Goal: Information Seeking & Learning: Compare options

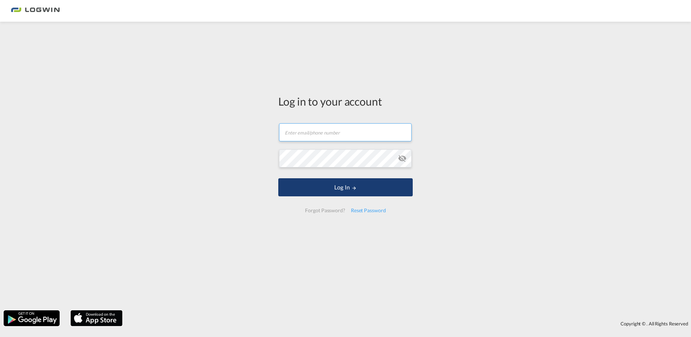
type input "[PERSON_NAME][EMAIL_ADDRESS][PERSON_NAME][DOMAIN_NAME]"
click at [340, 188] on button "Log In" at bounding box center [345, 187] width 135 height 18
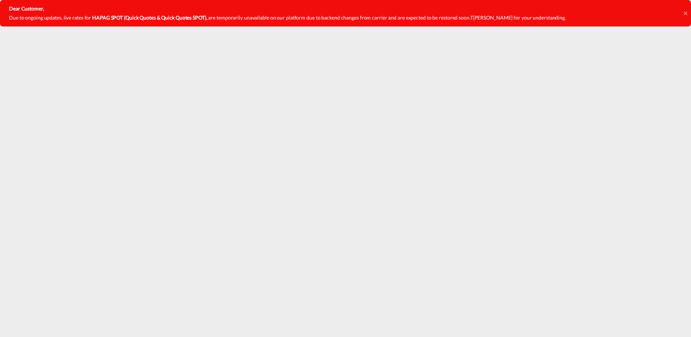
click at [686, 14] on icon at bounding box center [686, 13] width 4 height 4
